Goal: Use online tool/utility: Utilize a website feature to perform a specific function

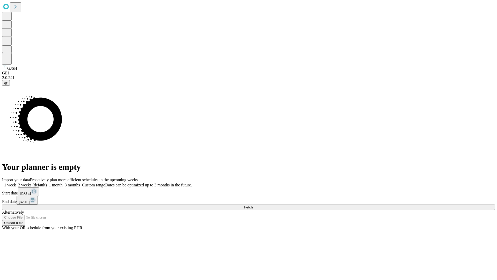
click at [253, 205] on span "Fetch" at bounding box center [248, 207] width 9 height 4
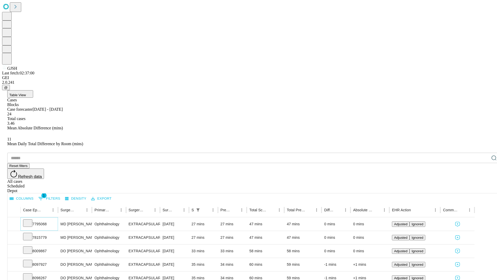
click at [30, 220] on icon at bounding box center [27, 222] width 5 height 5
